Goal: Task Accomplishment & Management: Use online tool/utility

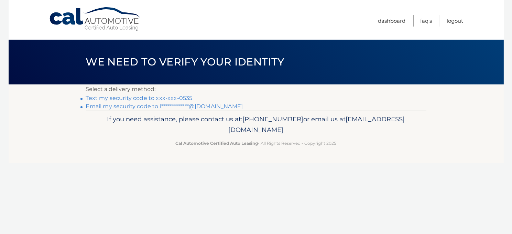
click at [179, 95] on link "Text my security code to xxx-xxx-0535" at bounding box center [139, 98] width 107 height 7
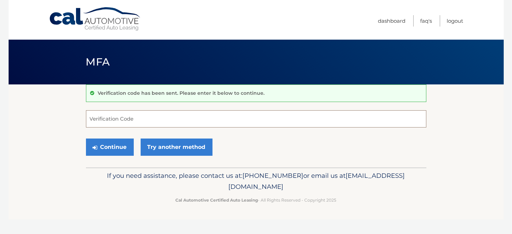
click at [140, 123] on input "Verification Code" at bounding box center [256, 118] width 341 height 17
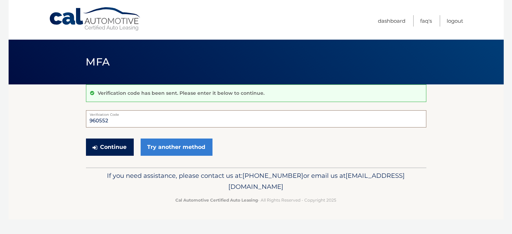
type input "960552"
click at [114, 147] on button "Continue" at bounding box center [110, 146] width 48 height 17
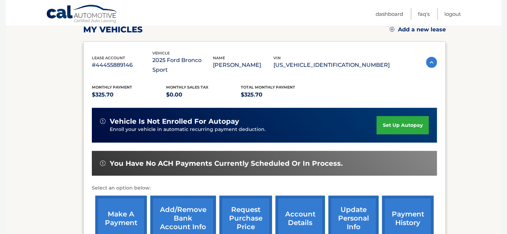
scroll to position [102, 0]
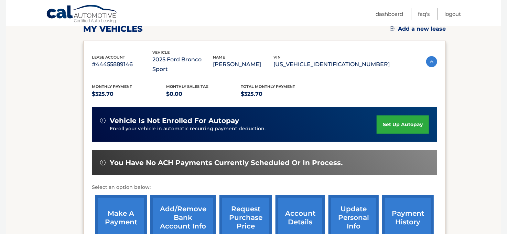
click at [115, 201] on link "make a payment" at bounding box center [121, 217] width 52 height 45
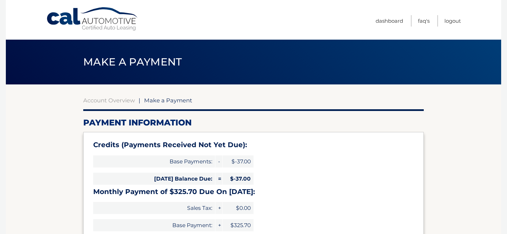
select select "NDYyNzQ1MzItNTUxYS00NmI4LTkzNmYtNjEyMTU4ZWFjNGZi"
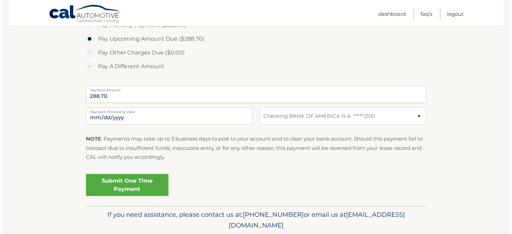
scroll to position [265, 0]
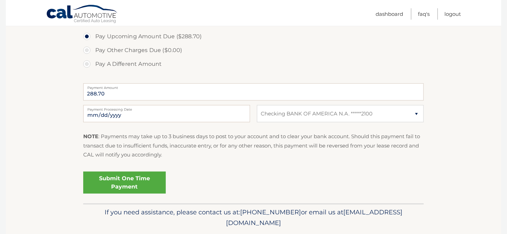
click at [109, 184] on link "Submit One Time Payment" at bounding box center [124, 182] width 83 height 22
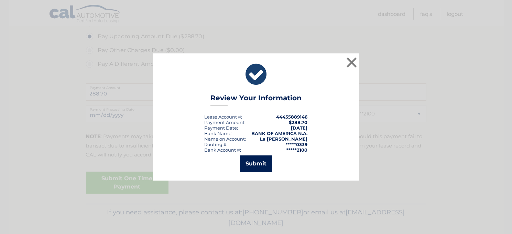
click at [259, 162] on button "Submit" at bounding box center [256, 163] width 32 height 17
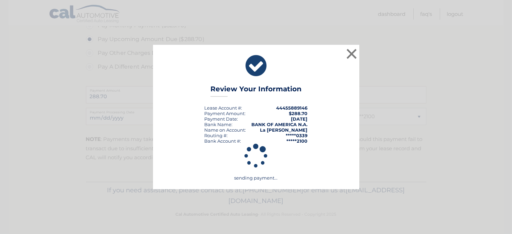
scroll to position [262, 0]
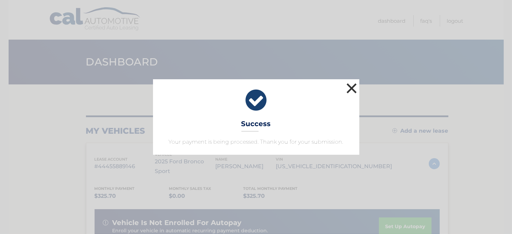
click at [352, 86] on button "×" at bounding box center [352, 88] width 14 height 14
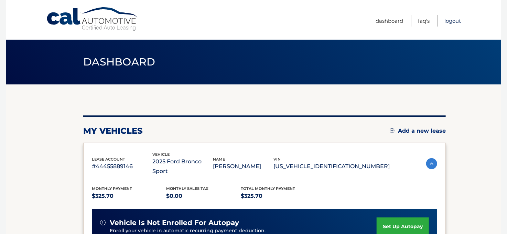
click at [453, 19] on link "Logout" at bounding box center [453, 20] width 17 height 11
